Goal: Task Accomplishment & Management: Manage account settings

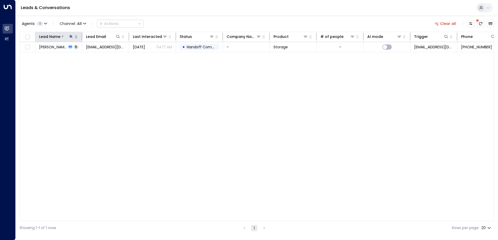
click at [68, 39] on div at bounding box center [66, 36] width 13 height 5
click at [69, 37] on icon at bounding box center [71, 37] width 4 height 4
click at [68, 53] on input "*****" at bounding box center [67, 56] width 65 height 10
type input "*****"
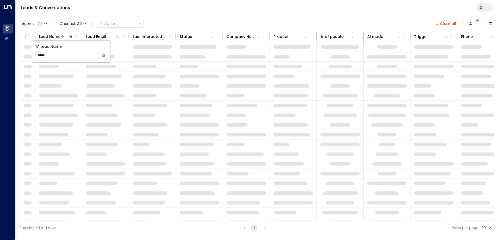
click at [177, 16] on div "Agents 1 Channel: All Actions Clear all Lead Name Lead Email Last Interacted St…" at bounding box center [257, 126] width 474 height 220
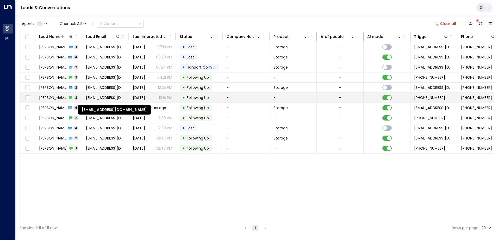
click at [91, 96] on span "[EMAIL_ADDRESS][DOMAIN_NAME]" at bounding box center [105, 97] width 39 height 5
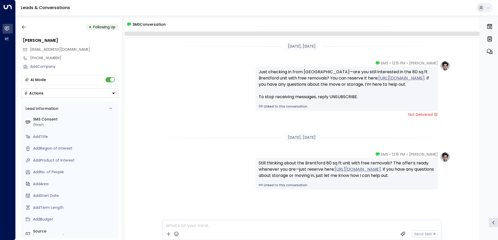
scroll to position [8, 0]
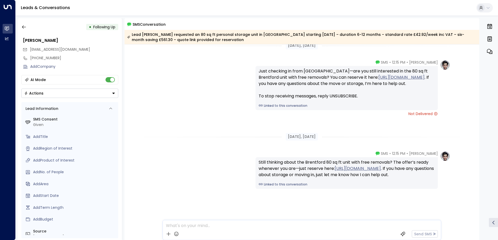
click at [115, 77] on div "AI Mode" at bounding box center [69, 79] width 97 height 9
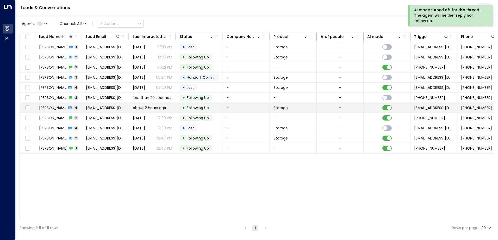
click at [73, 109] on span "4" at bounding box center [75, 108] width 5 height 4
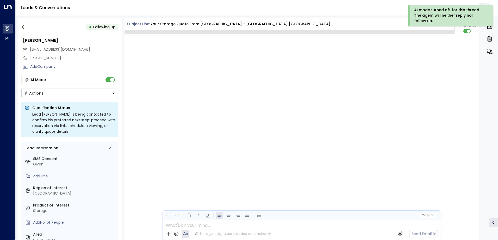
scroll to position [791, 0]
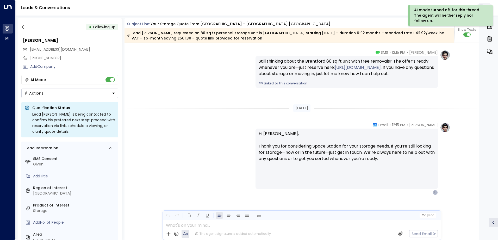
click at [107, 82] on div "AI Mode" at bounding box center [69, 79] width 97 height 9
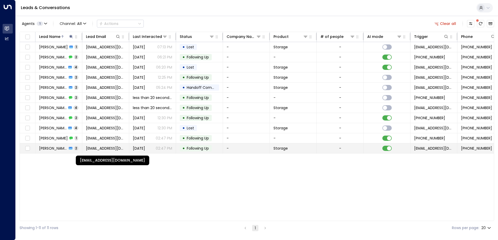
click at [93, 149] on span "[EMAIL_ADDRESS][DOMAIN_NAME]" at bounding box center [105, 148] width 39 height 5
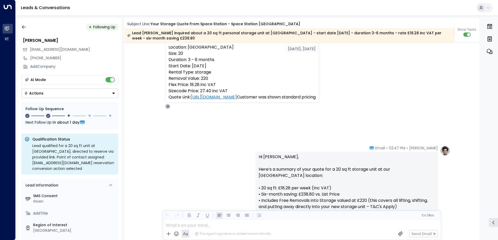
scroll to position [80, 0]
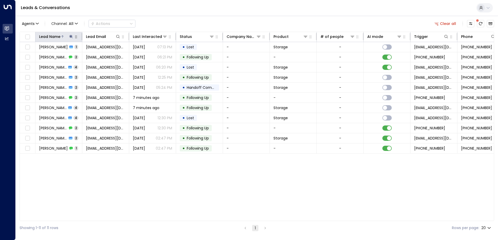
click at [69, 36] on icon at bounding box center [71, 37] width 4 height 4
click at [72, 57] on input "*****" at bounding box center [67, 56] width 65 height 10
type input "******"
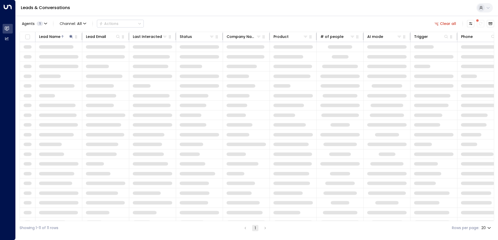
click at [183, 19] on div "Agents 1 Channel: All Actions Clear all" at bounding box center [257, 23] width 474 height 11
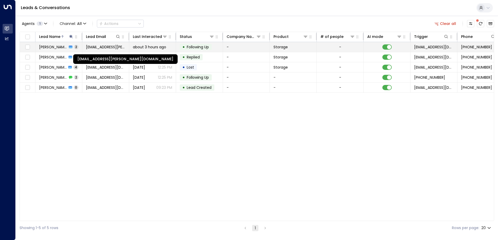
click at [93, 48] on span "[EMAIL_ADDRESS][PERSON_NAME][DOMAIN_NAME]" at bounding box center [105, 47] width 39 height 5
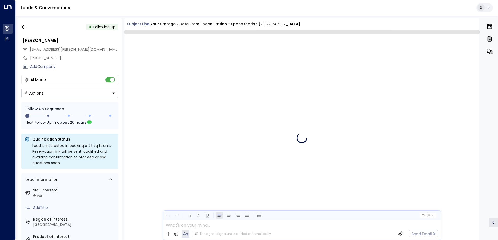
scroll to position [398, 0]
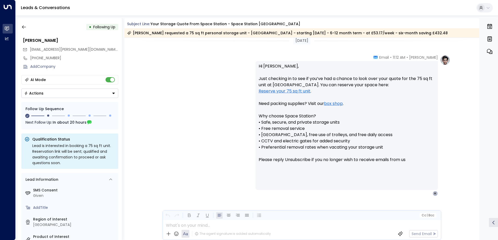
click at [74, 106] on div "Follow Up Sequence Next Follow Up: In about 20 hours" at bounding box center [69, 115] width 97 height 27
click at [71, 99] on div "• Following Up [PERSON_NAME] [PERSON_NAME][EMAIL_ADDRESS][DOMAIN_NAME] [PHONE_N…" at bounding box center [70, 129] width 104 height 222
click at [65, 93] on button "Actions" at bounding box center [69, 93] width 97 height 9
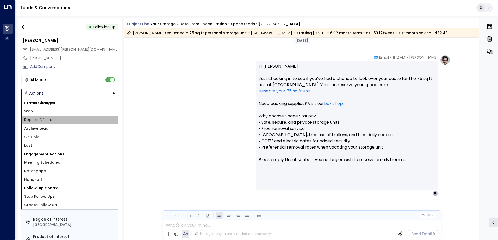
click at [49, 121] on span "Replied Offline" at bounding box center [38, 119] width 28 height 5
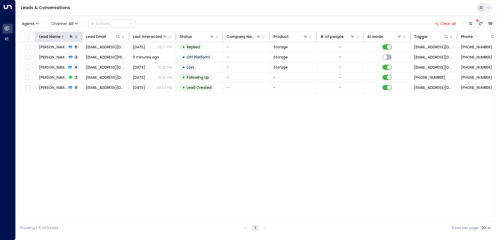
click at [71, 36] on icon at bounding box center [70, 36] width 3 height 3
click at [62, 54] on input "******" at bounding box center [67, 56] width 65 height 10
type input "****"
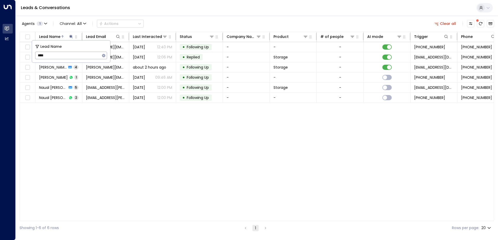
click at [149, 23] on div "Agents 1 Channel: All Actions Clear all" at bounding box center [257, 23] width 474 height 11
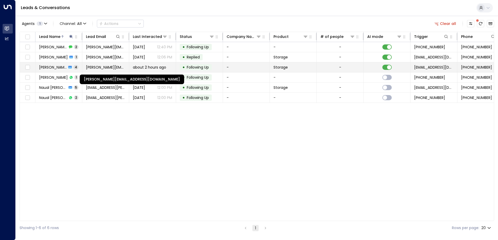
click at [87, 68] on span "[PERSON_NAME][EMAIL_ADDRESS][DOMAIN_NAME]" at bounding box center [105, 67] width 39 height 5
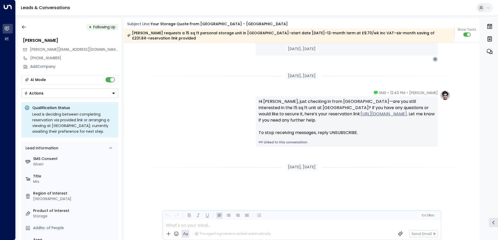
scroll to position [395, 0]
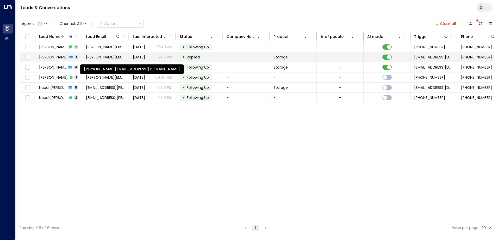
click at [102, 59] on span "[PERSON_NAME][EMAIL_ADDRESS][DOMAIN_NAME]" at bounding box center [105, 57] width 39 height 5
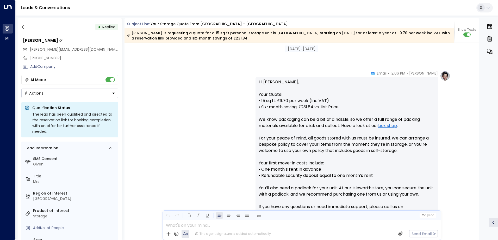
scroll to position [119, 0]
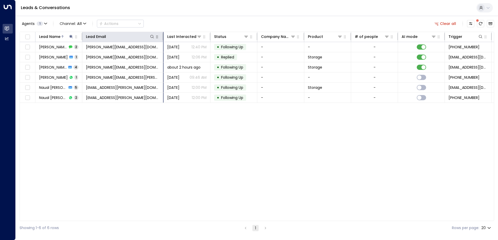
drag, startPoint x: 128, startPoint y: 39, endPoint x: 163, endPoint y: 37, distance: 34.9
click at [163, 37] on div at bounding box center [161, 36] width 3 height 7
